Goal: Complete application form: Complete application form

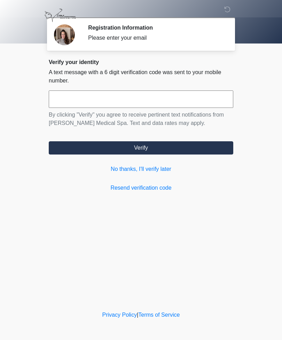
click at [99, 93] on input "text" at bounding box center [141, 99] width 185 height 17
type input "******"
click at [185, 144] on button "Verify" at bounding box center [141, 147] width 185 height 13
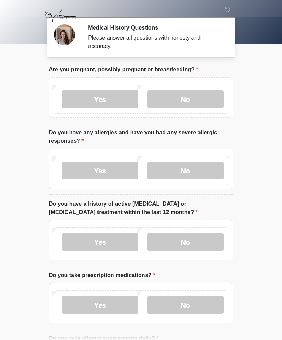
click at [190, 98] on label "No" at bounding box center [185, 99] width 76 height 17
click at [115, 171] on label "Yes" at bounding box center [100, 170] width 76 height 17
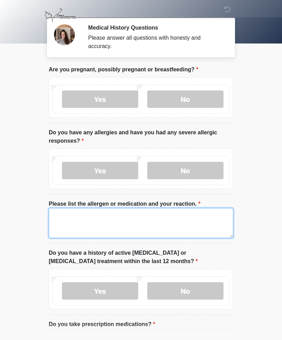
click at [99, 226] on textarea "Please list the allergen or medication and your reaction." at bounding box center [141, 223] width 185 height 30
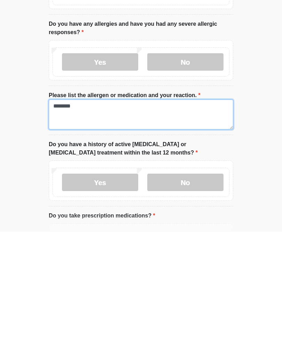
type textarea "********"
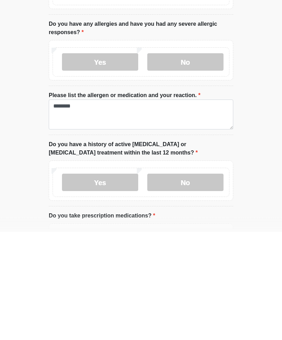
click at [205, 282] on label "No" at bounding box center [185, 290] width 76 height 17
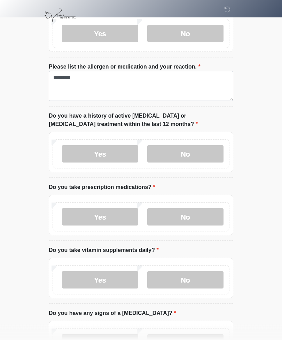
scroll to position [148, 0]
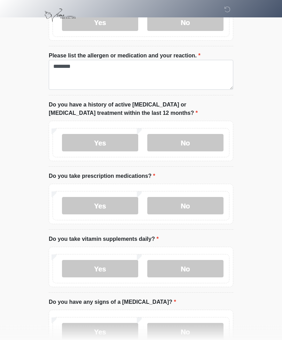
click at [208, 203] on label "No" at bounding box center [185, 205] width 76 height 17
click at [113, 270] on label "Yes" at bounding box center [100, 268] width 76 height 17
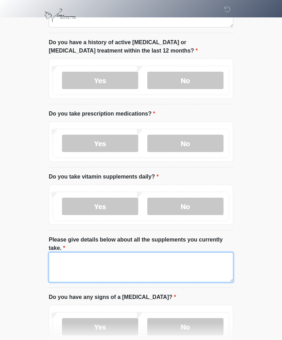
click at [168, 266] on textarea "Please give details below about all the supplements you currently take." at bounding box center [141, 267] width 185 height 30
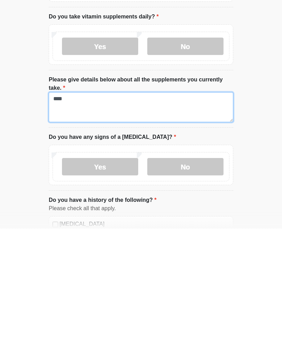
scroll to position [264, 0]
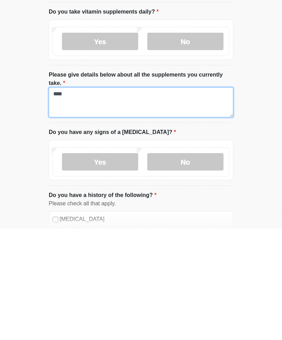
type textarea "****"
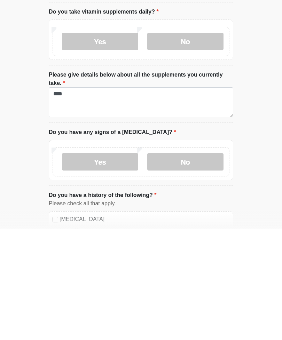
click at [205, 265] on label "No" at bounding box center [185, 273] width 76 height 17
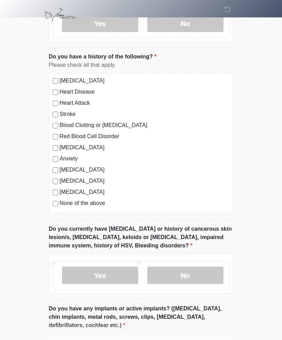
scroll to position [514, 0]
click at [209, 271] on label "No" at bounding box center [185, 275] width 76 height 17
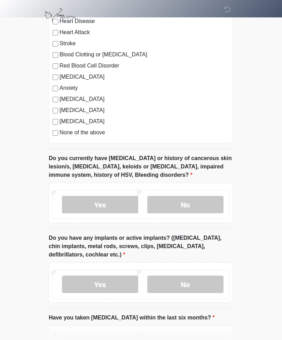
scroll to position [585, 0]
click at [217, 278] on label "No" at bounding box center [185, 284] width 76 height 17
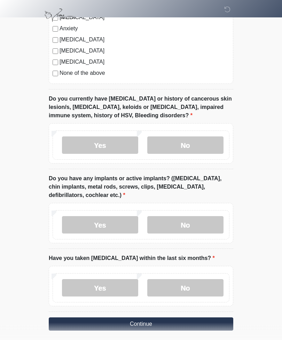
scroll to position [644, 0]
click at [208, 283] on label "No" at bounding box center [185, 287] width 76 height 17
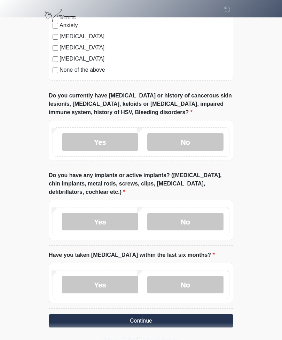
scroll to position [648, 0]
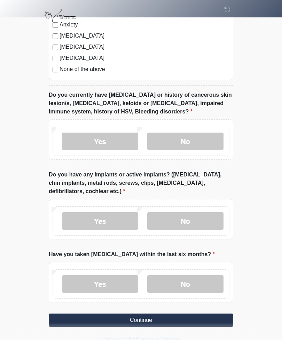
click at [160, 317] on button "Continue" at bounding box center [141, 320] width 185 height 13
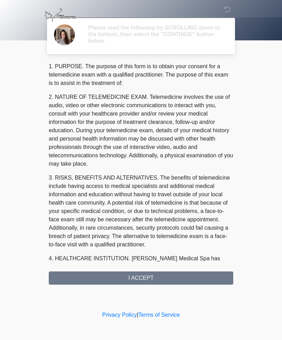
scroll to position [0, 0]
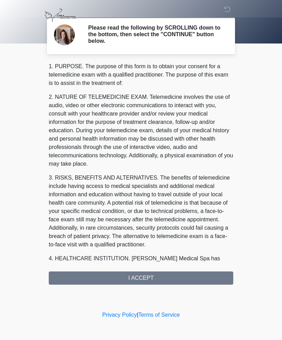
click at [190, 271] on div "1. PURPOSE. The purpose of this form is to obtain your consent for a telemedici…" at bounding box center [141, 173] width 185 height 222
click at [156, 276] on div "1. PURPOSE. The purpose of this form is to obtain your consent for a telemedici…" at bounding box center [141, 173] width 185 height 222
click at [130, 276] on div "1. PURPOSE. The purpose of this form is to obtain your consent for a telemedici…" at bounding box center [141, 173] width 185 height 222
click at [140, 272] on div "1. PURPOSE. The purpose of this form is to obtain your consent for a telemedici…" at bounding box center [141, 173] width 185 height 222
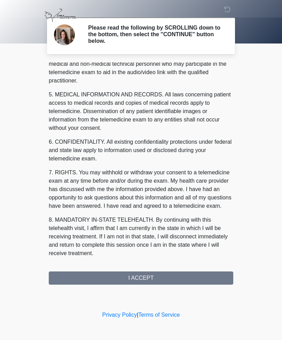
scroll to position [203, 0]
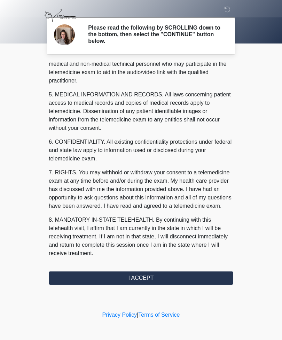
click at [149, 276] on button "I ACCEPT" at bounding box center [141, 278] width 185 height 13
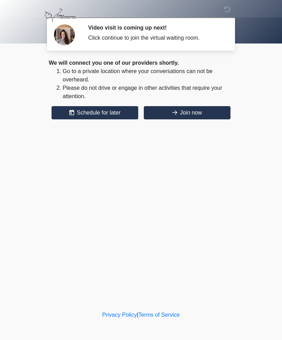
click at [196, 112] on button "Join now" at bounding box center [187, 112] width 87 height 13
